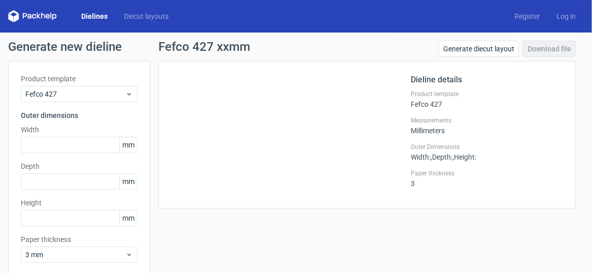
click at [94, 11] on link "Dielines" at bounding box center [94, 16] width 43 height 10
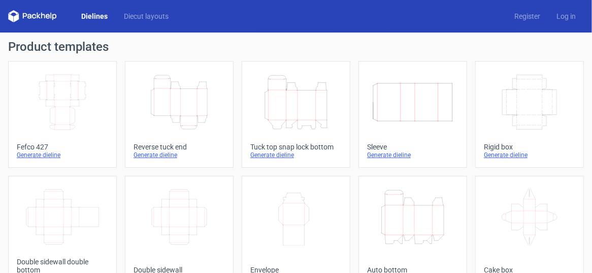
click at [64, 100] on icon "Width Depth Height" at bounding box center [62, 102] width 83 height 57
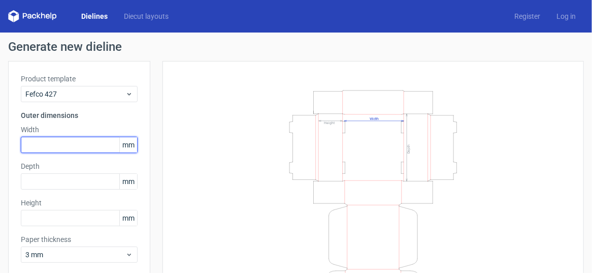
click at [83, 147] on input "text" at bounding box center [79, 145] width 117 height 16
type input "120"
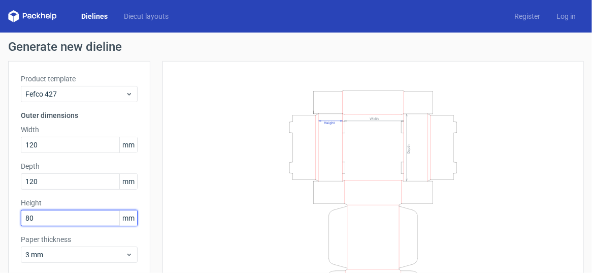
type input "80"
click at [163, 188] on div "Width Depth Height" at bounding box center [374, 189] width 422 height 256
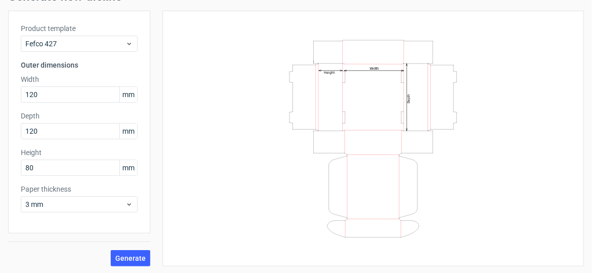
scroll to position [51, 0]
click at [136, 248] on div "Generate" at bounding box center [79, 249] width 142 height 33
click at [134, 259] on span "Generate" at bounding box center [130, 257] width 30 height 7
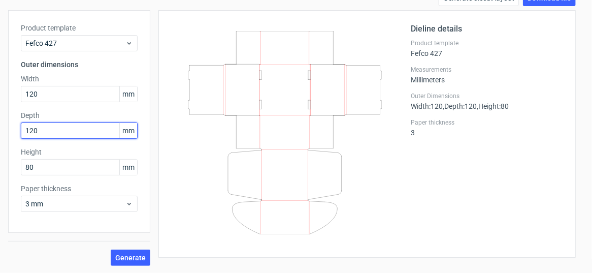
drag, startPoint x: 45, startPoint y: 134, endPoint x: -8, endPoint y: 125, distance: 53.0
click at [0, 125] on html "Dielines Diecut layouts Register Log in Generate new dieline Product template F…" at bounding box center [296, 136] width 592 height 273
type input "80"
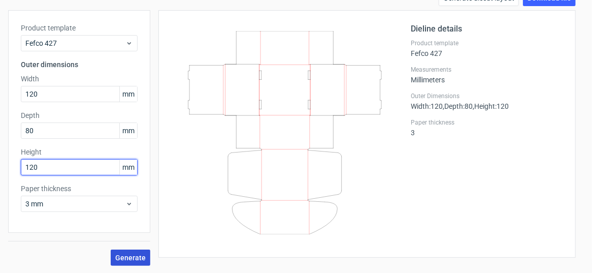
type input "120"
click at [134, 257] on span "Generate" at bounding box center [130, 257] width 30 height 7
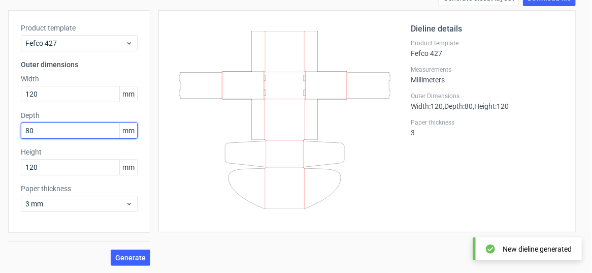
click at [8, 122] on div "Product template Fefco 427 Outer dimensions Width 120 mm Depth 80 mm Height 120…" at bounding box center [79, 121] width 142 height 223
type input "120"
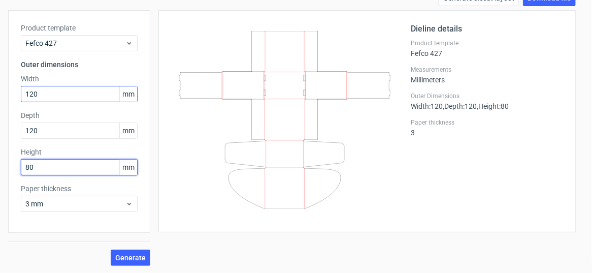
type input "80"
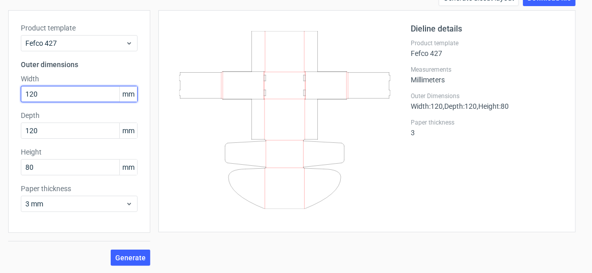
drag, startPoint x: 45, startPoint y: 92, endPoint x: -3, endPoint y: 85, distance: 48.3
click at [0, 85] on html "Dielines Diecut layouts Register Log in Generate new dieline Product template F…" at bounding box center [296, 136] width 592 height 273
type input "80"
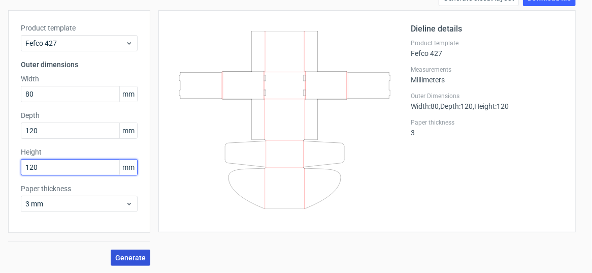
type input "120"
click at [142, 254] on span "Generate" at bounding box center [130, 257] width 30 height 7
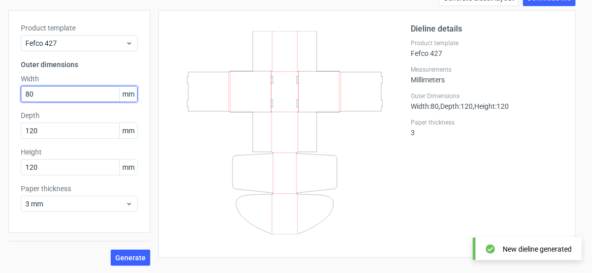
drag, startPoint x: 40, startPoint y: 92, endPoint x: 13, endPoint y: 90, distance: 27.0
click at [13, 90] on div "Product template Fefco 427 Outer dimensions Width 80 mm Depth 120 mm Height 120…" at bounding box center [79, 121] width 142 height 223
type input "120"
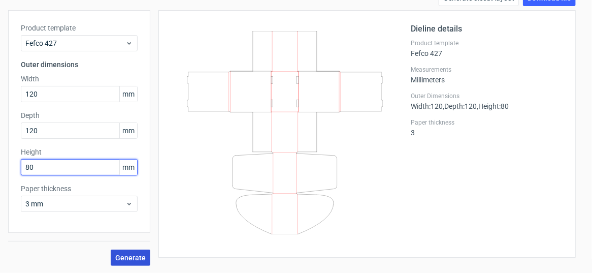
type input "80"
click at [140, 258] on span "Generate" at bounding box center [130, 257] width 30 height 7
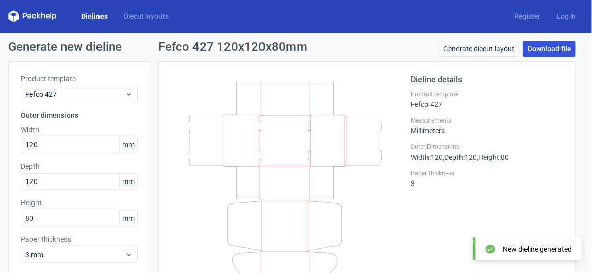
click at [555, 49] on link "Download file" at bounding box center [549, 49] width 53 height 16
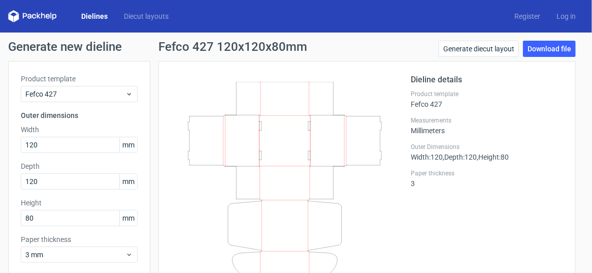
click at [302, 74] on div at bounding box center [291, 185] width 240 height 222
